Goal: Check status

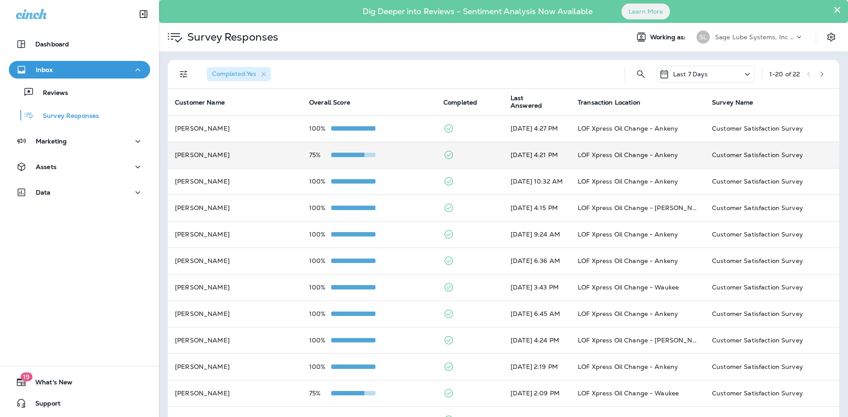
click at [348, 158] on div at bounding box center [353, 154] width 44 height 7
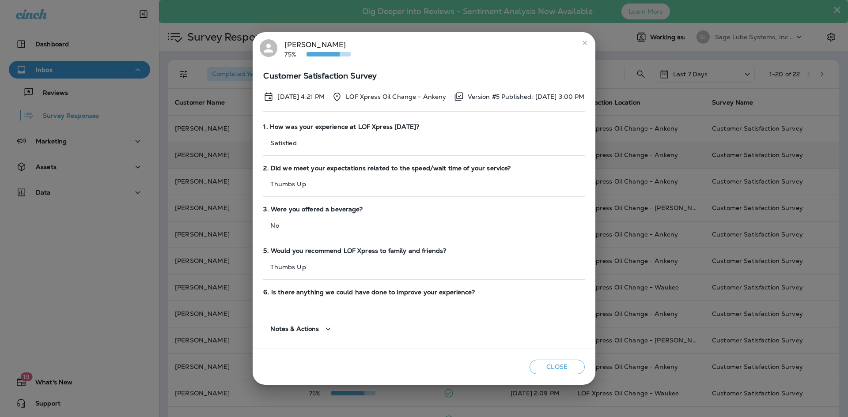
click at [559, 363] on button "Close" at bounding box center [557, 367] width 55 height 15
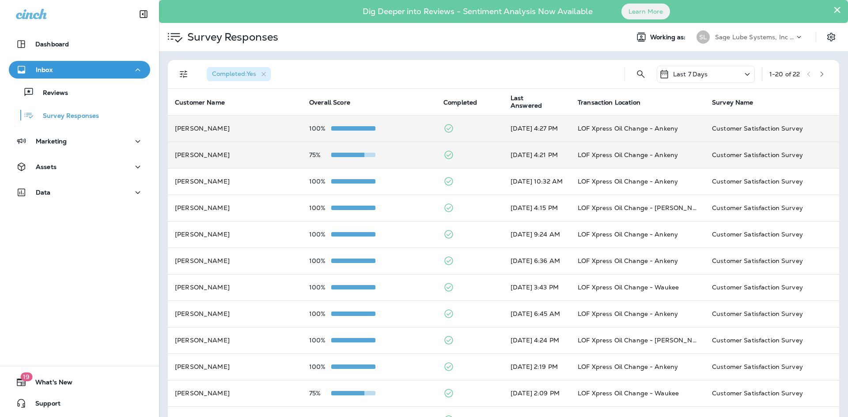
click at [336, 135] on td "100%" at bounding box center [369, 128] width 134 height 26
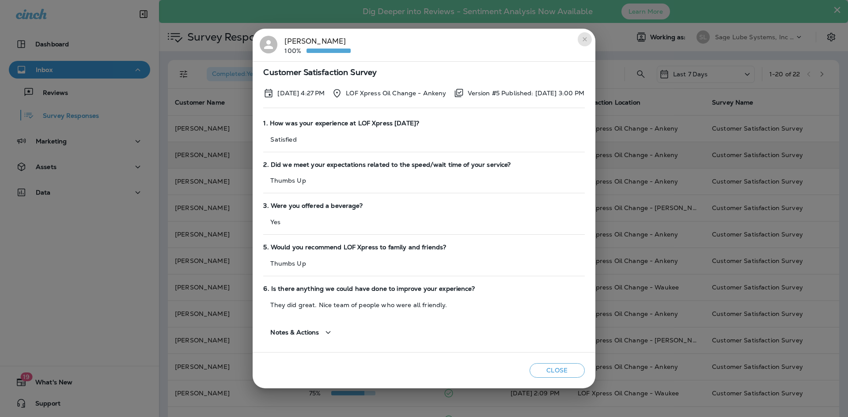
click at [588, 42] on icon "close" at bounding box center [584, 39] width 7 height 7
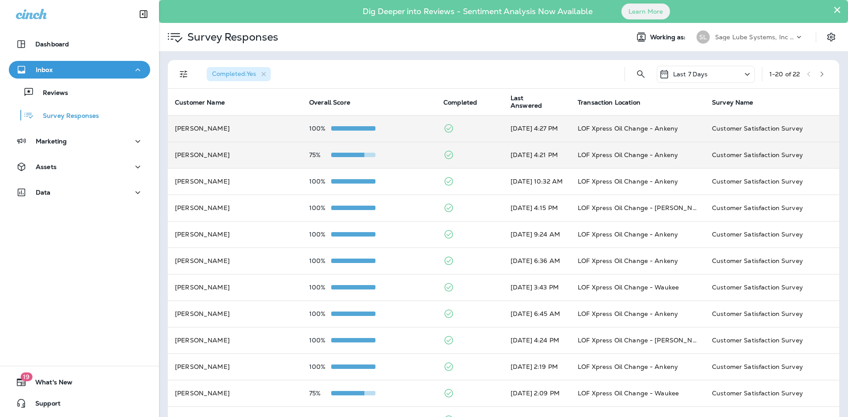
click at [360, 125] on td "100%" at bounding box center [369, 128] width 134 height 26
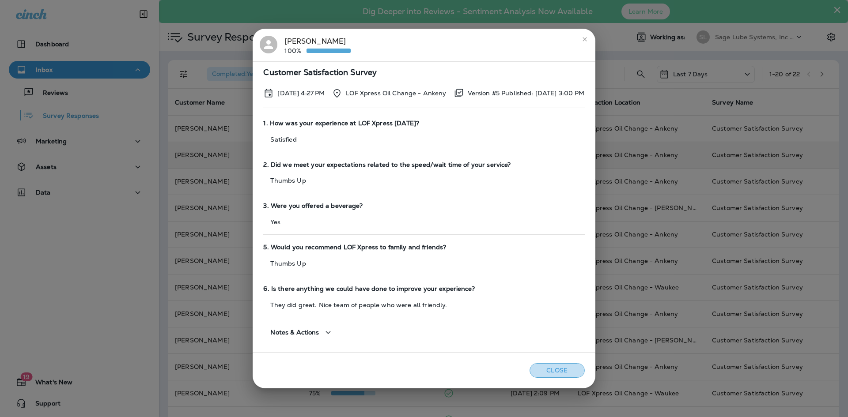
click at [564, 367] on button "Close" at bounding box center [557, 370] width 55 height 15
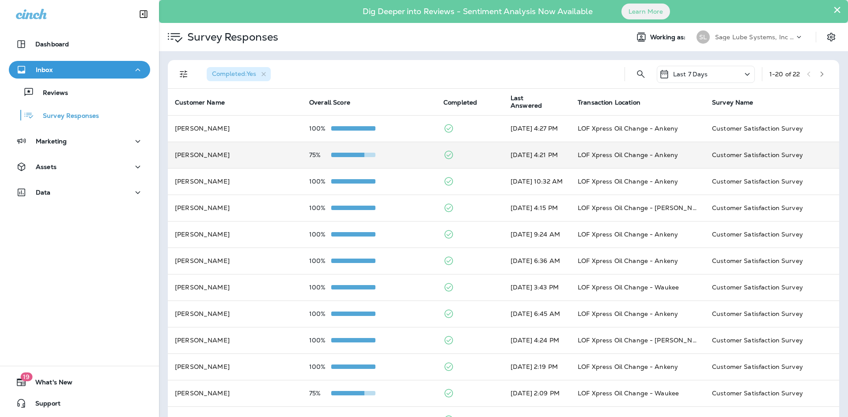
click at [367, 164] on td "75%" at bounding box center [369, 155] width 134 height 26
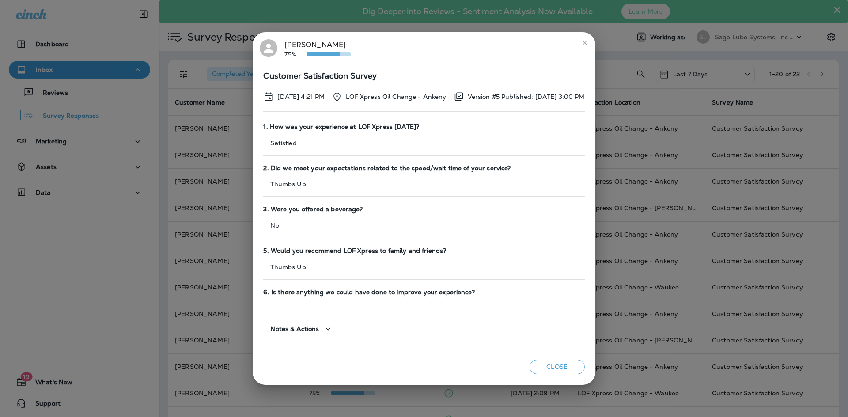
click at [583, 372] on button "Close" at bounding box center [557, 367] width 55 height 15
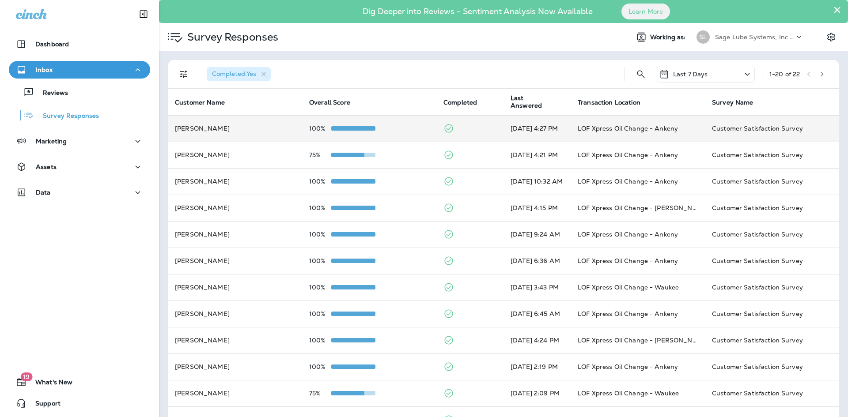
click at [330, 136] on td "100%" at bounding box center [369, 128] width 134 height 26
